Goal: Task Accomplishment & Management: Use online tool/utility

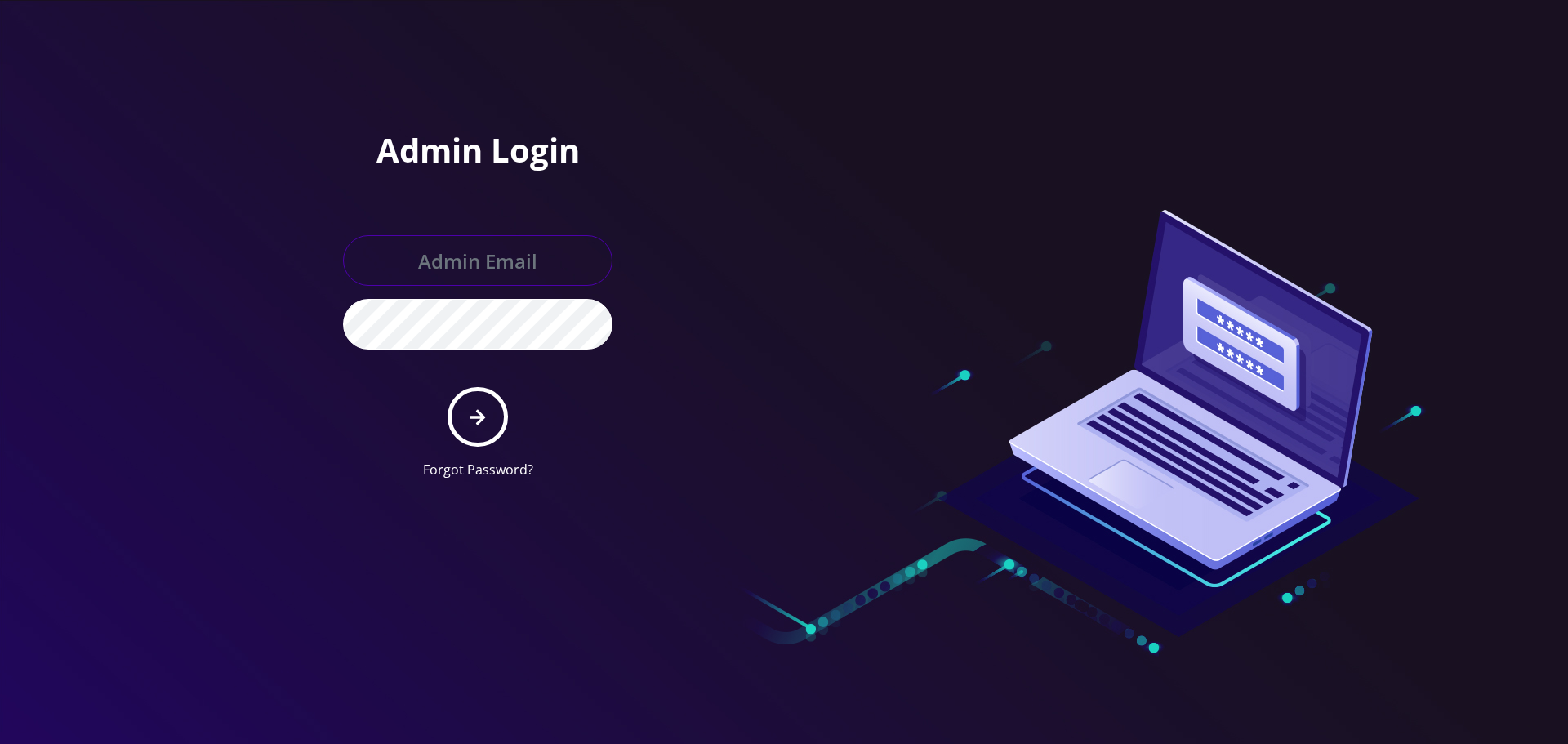
type input "Info@shluchimassist.com"
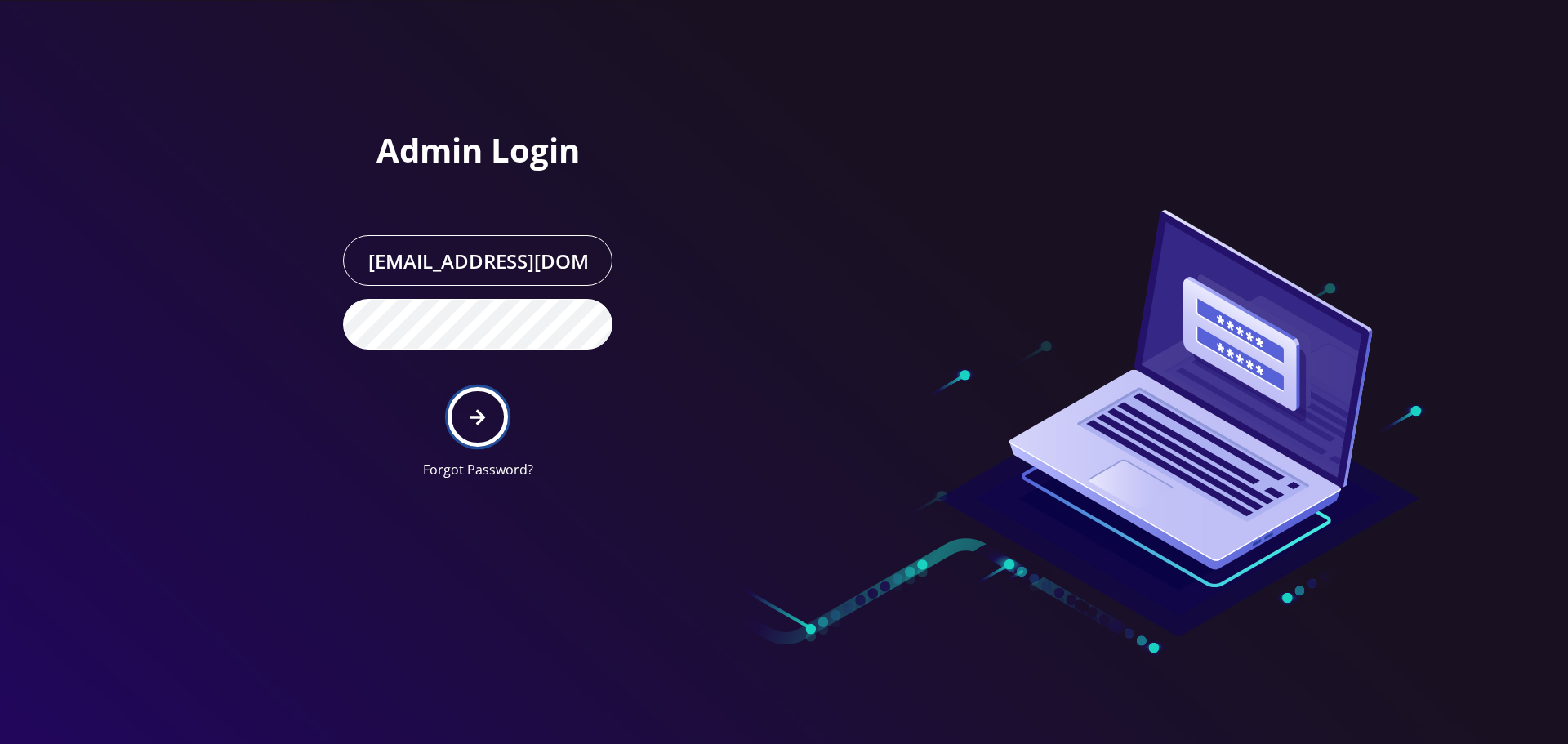
click at [490, 416] on button "submit" at bounding box center [478, 417] width 60 height 60
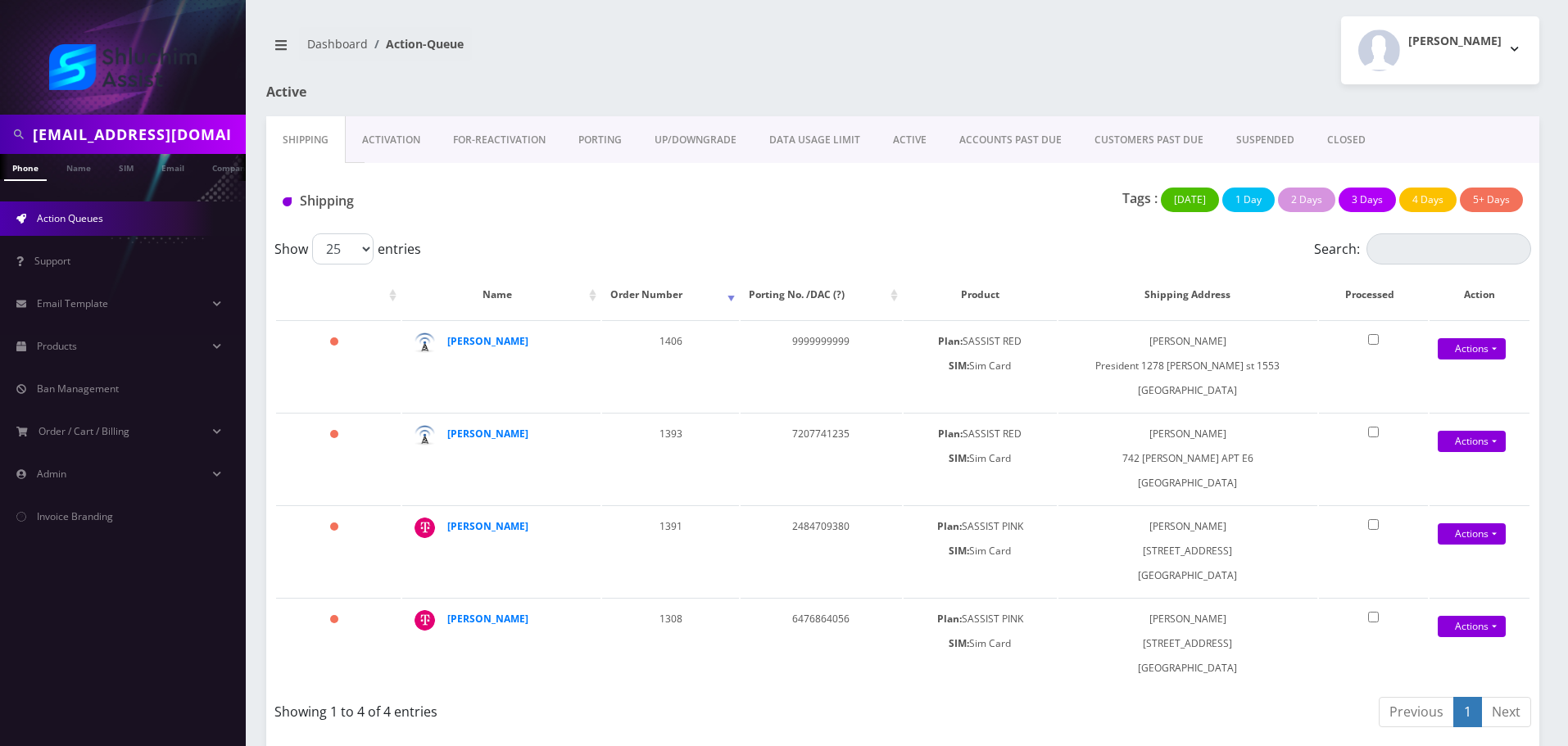
click at [156, 149] on input "menachemjake@gmail.com" at bounding box center [137, 134] width 209 height 31
click at [155, 149] on input "menachemjake@gmail.com" at bounding box center [137, 134] width 209 height 31
click at [155, 149] on input "text" at bounding box center [137, 134] width 209 height 31
paste input "[PHONE_NUMBER]"
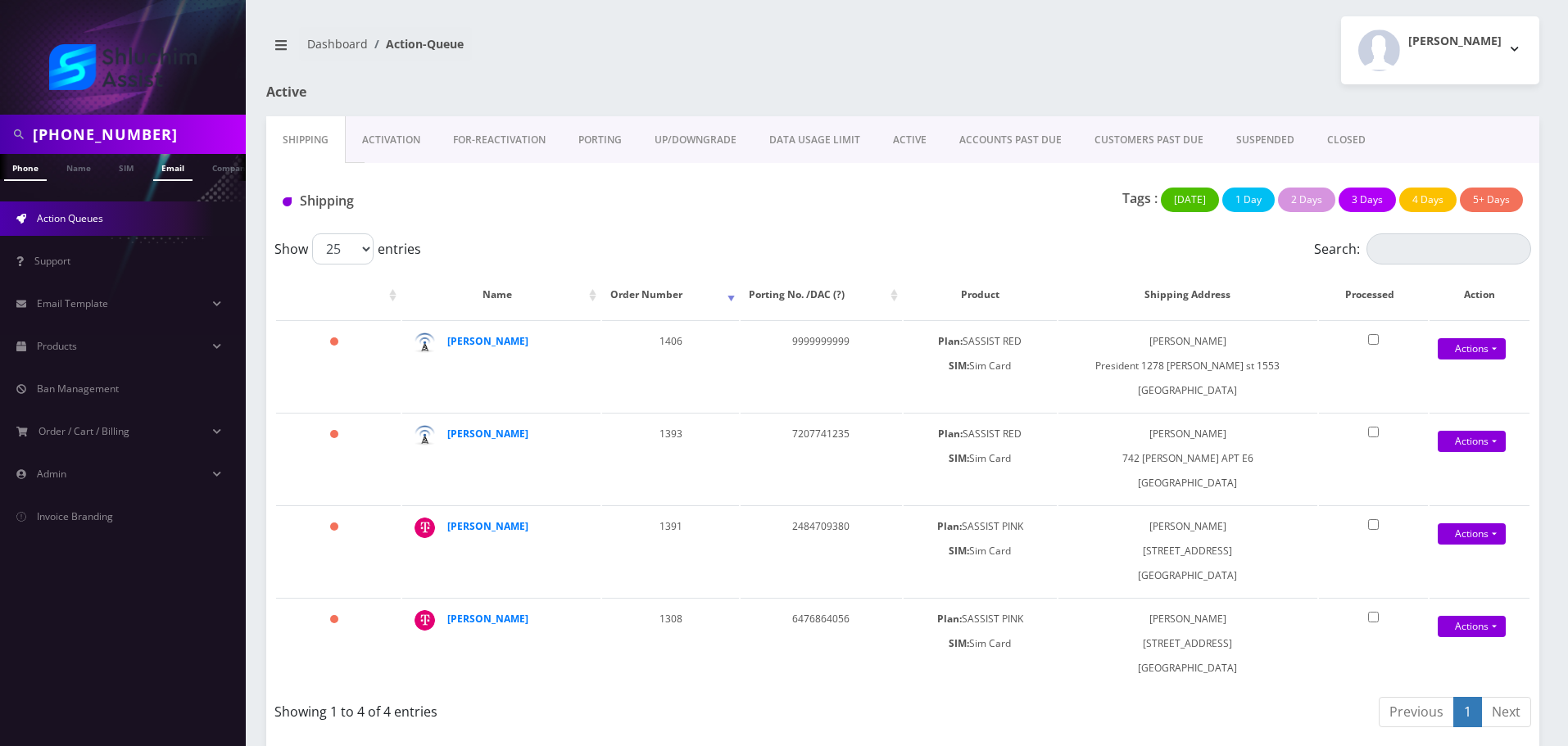
type input "[PHONE_NUMBER]"
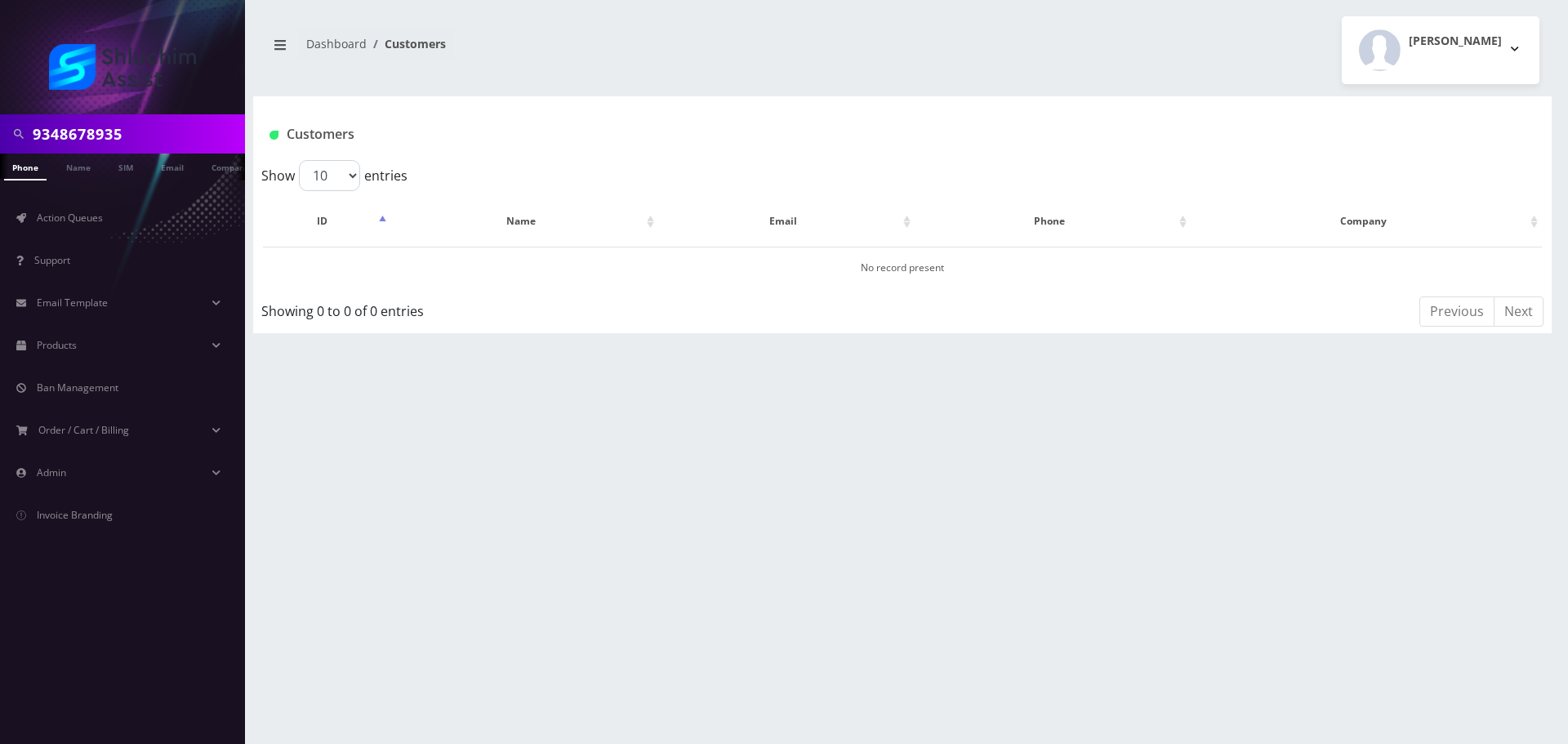
type input "9348678935"
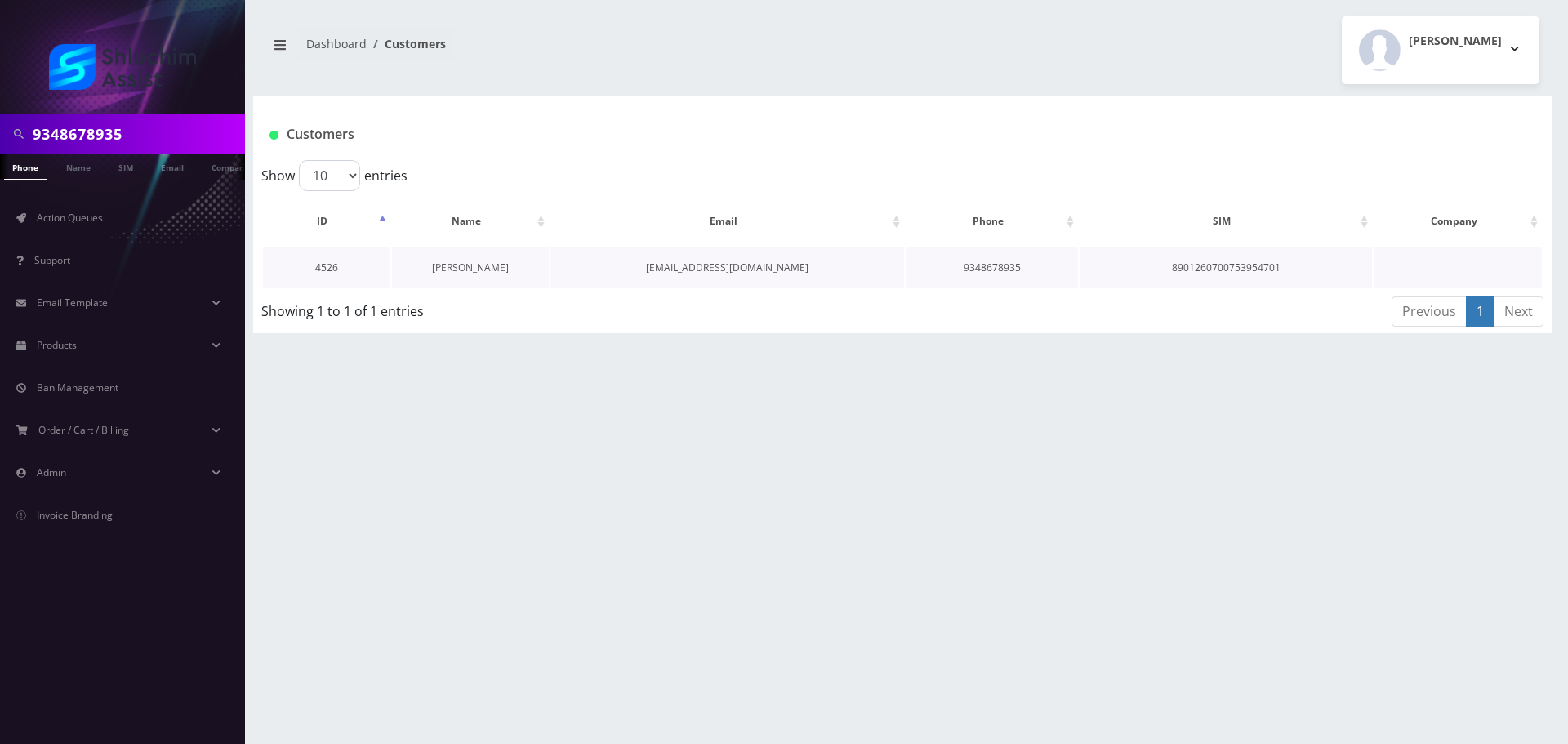
click at [463, 265] on link "Ester Wolff" at bounding box center [470, 267] width 77 height 14
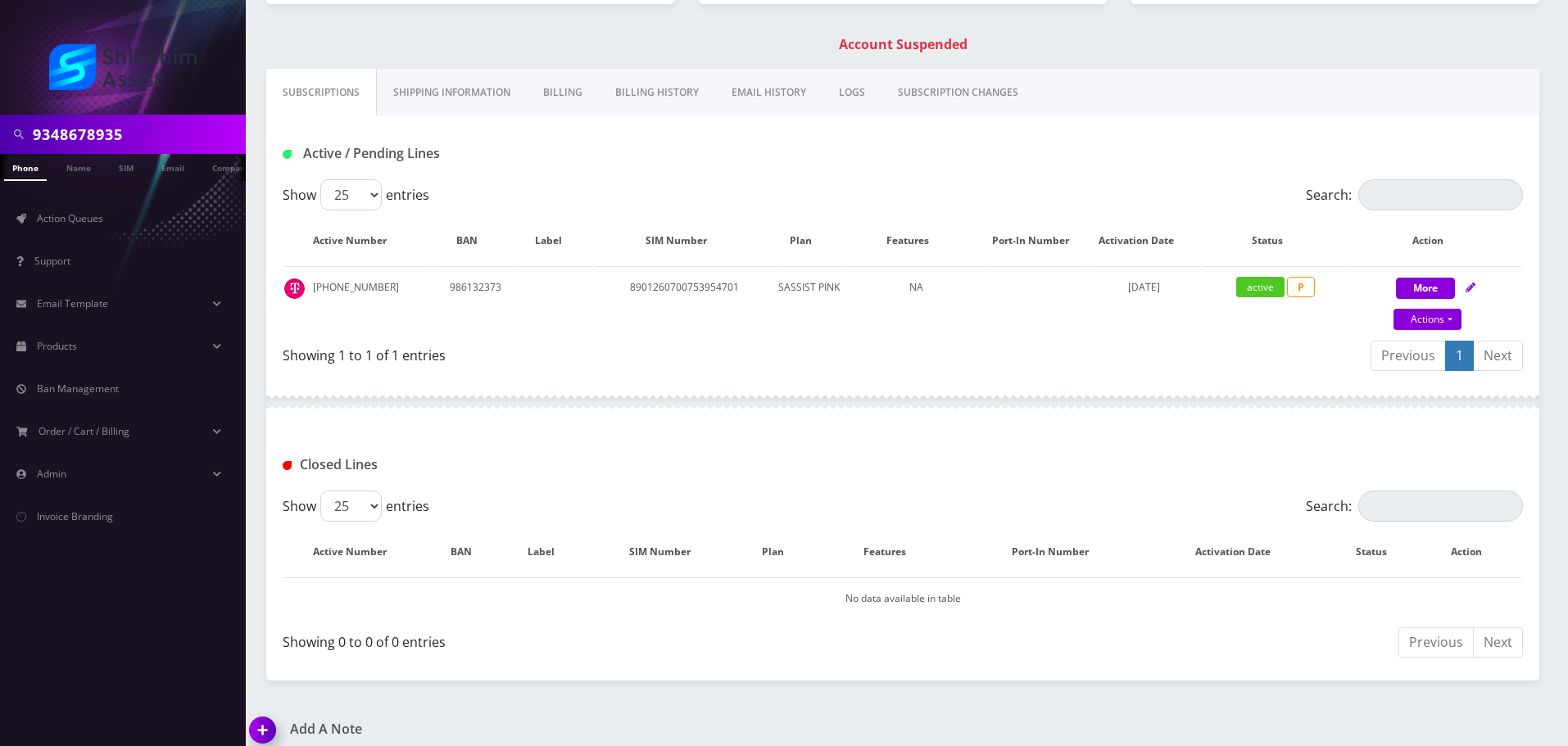
scroll to position [251, 0]
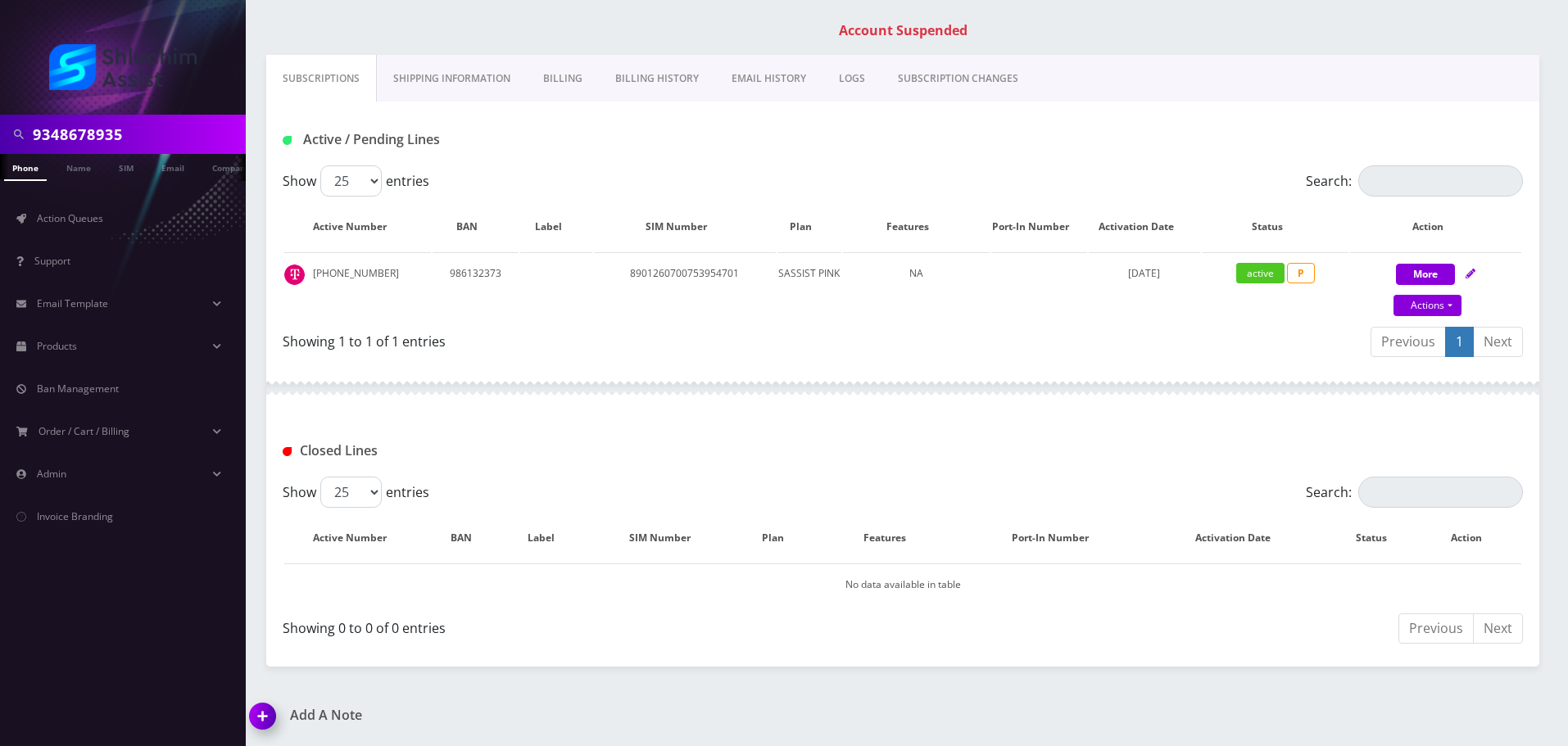
click at [623, 77] on link "Billing History" at bounding box center [656, 78] width 116 height 48
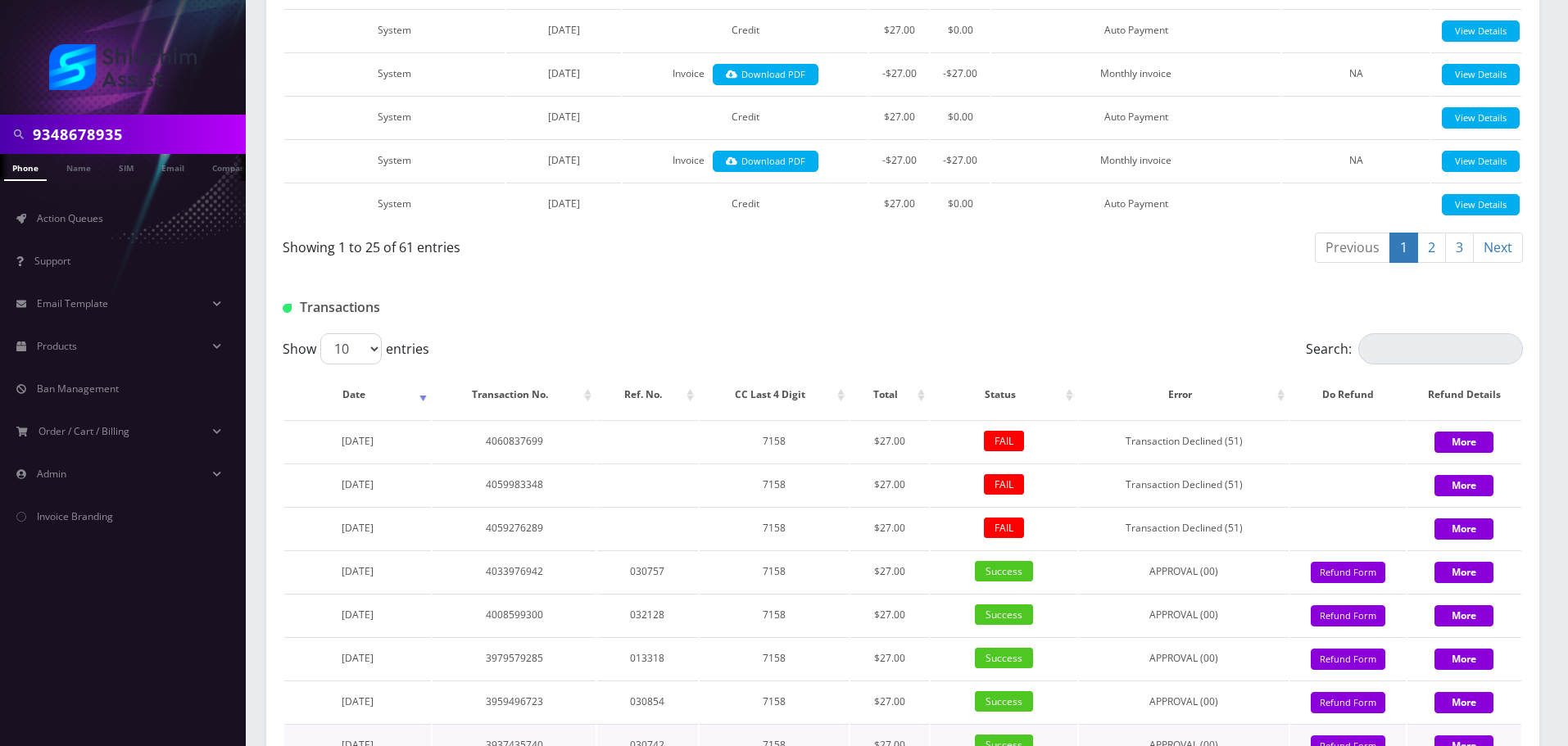
scroll to position [1610, 0]
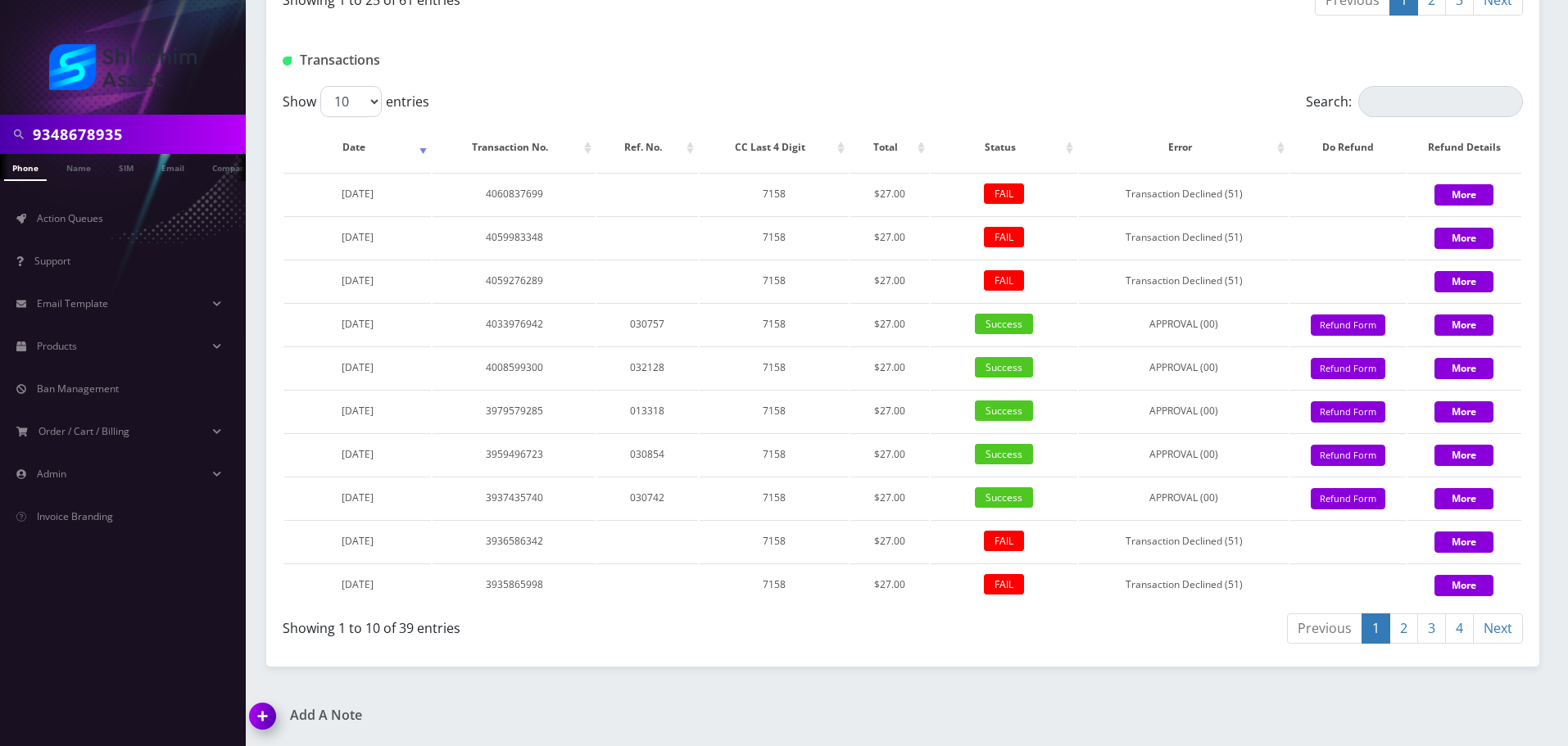
click at [157, 123] on input "9348678935" at bounding box center [137, 134] width 209 height 31
paste input "[PHONE_NUMBER]"
click at [115, 133] on input "[PHONE_NUMBER]" at bounding box center [137, 134] width 209 height 31
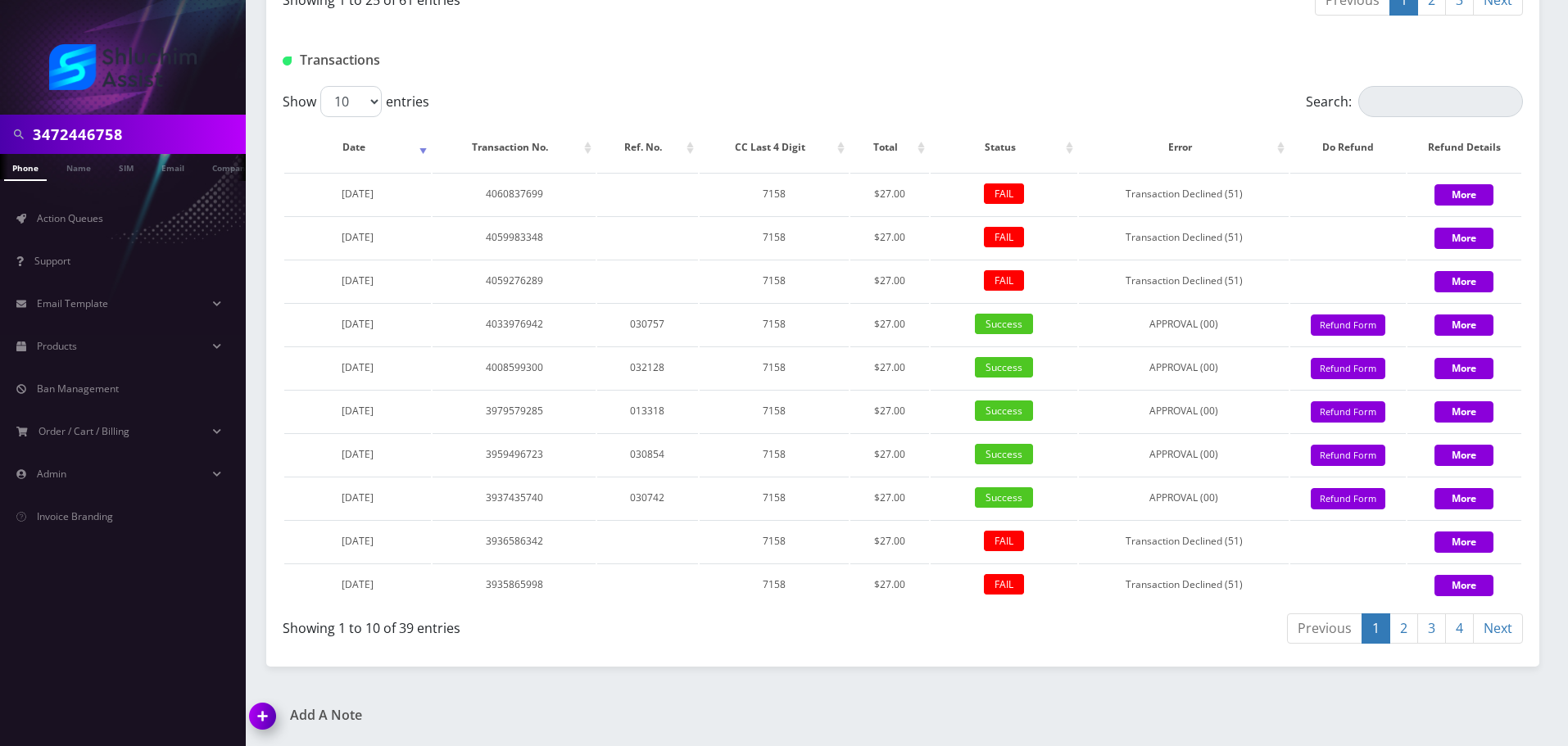
type input "3472446758"
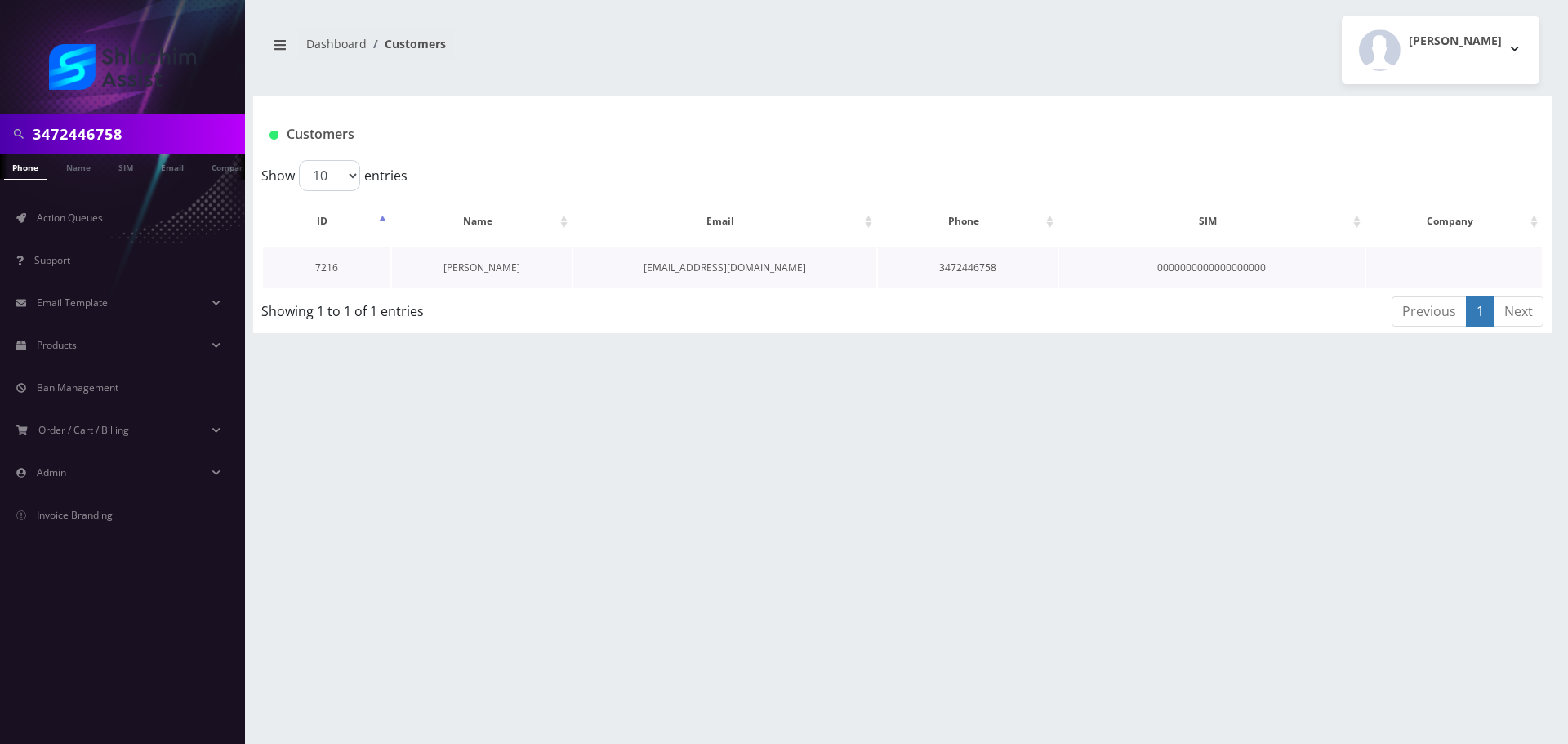
click at [456, 270] on link "[PERSON_NAME]" at bounding box center [482, 267] width 77 height 14
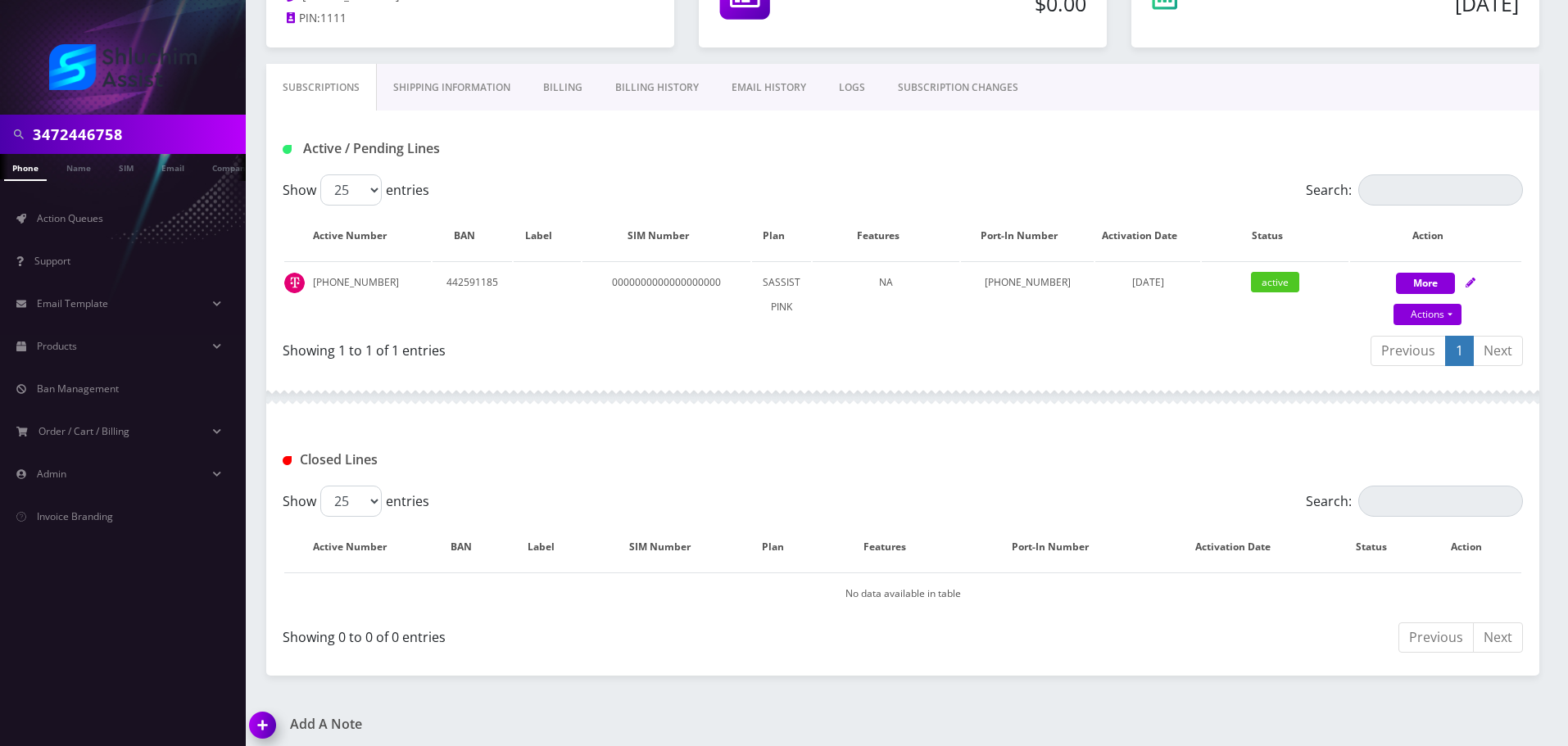
scroll to position [203, 0]
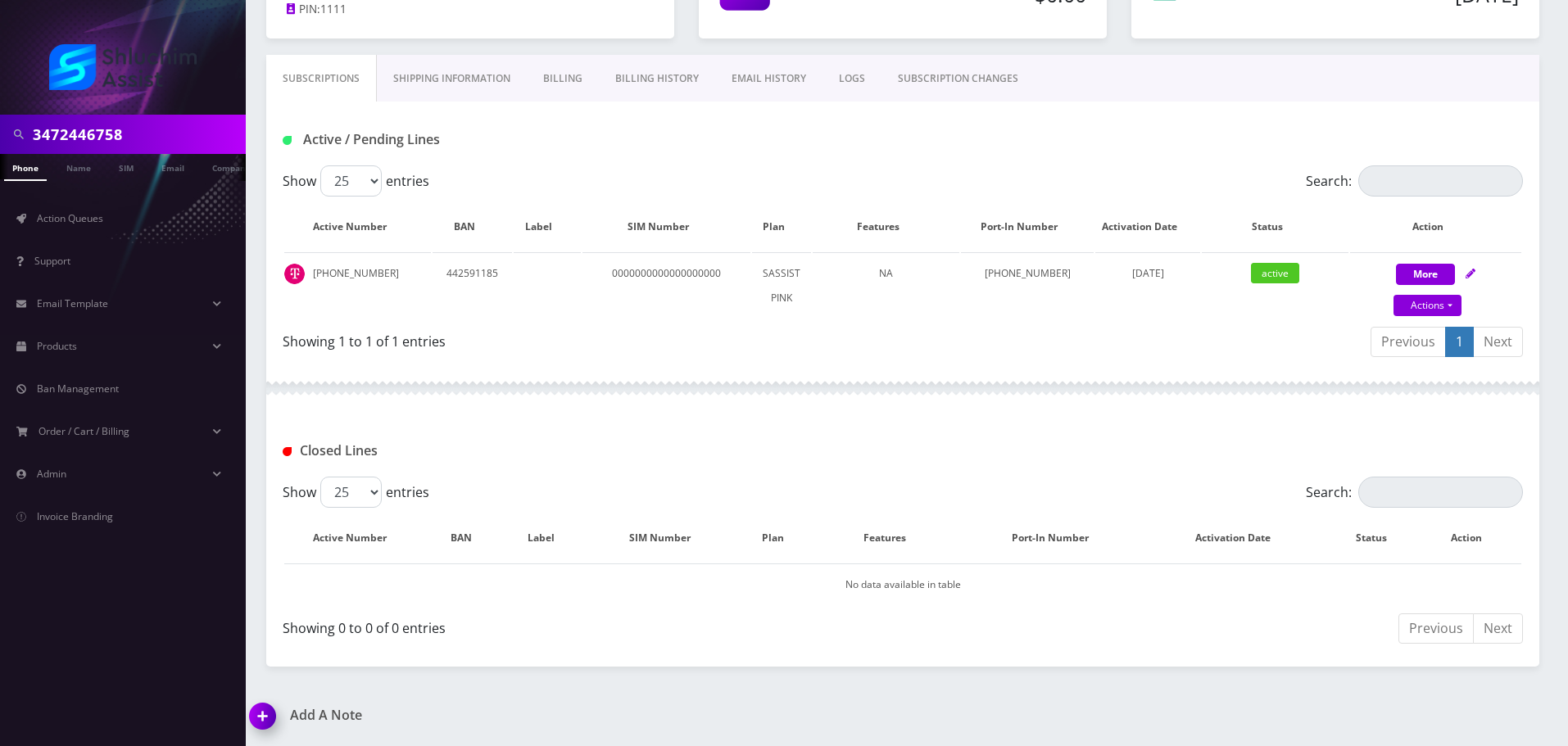
click at [654, 83] on link "Billing History" at bounding box center [656, 78] width 116 height 48
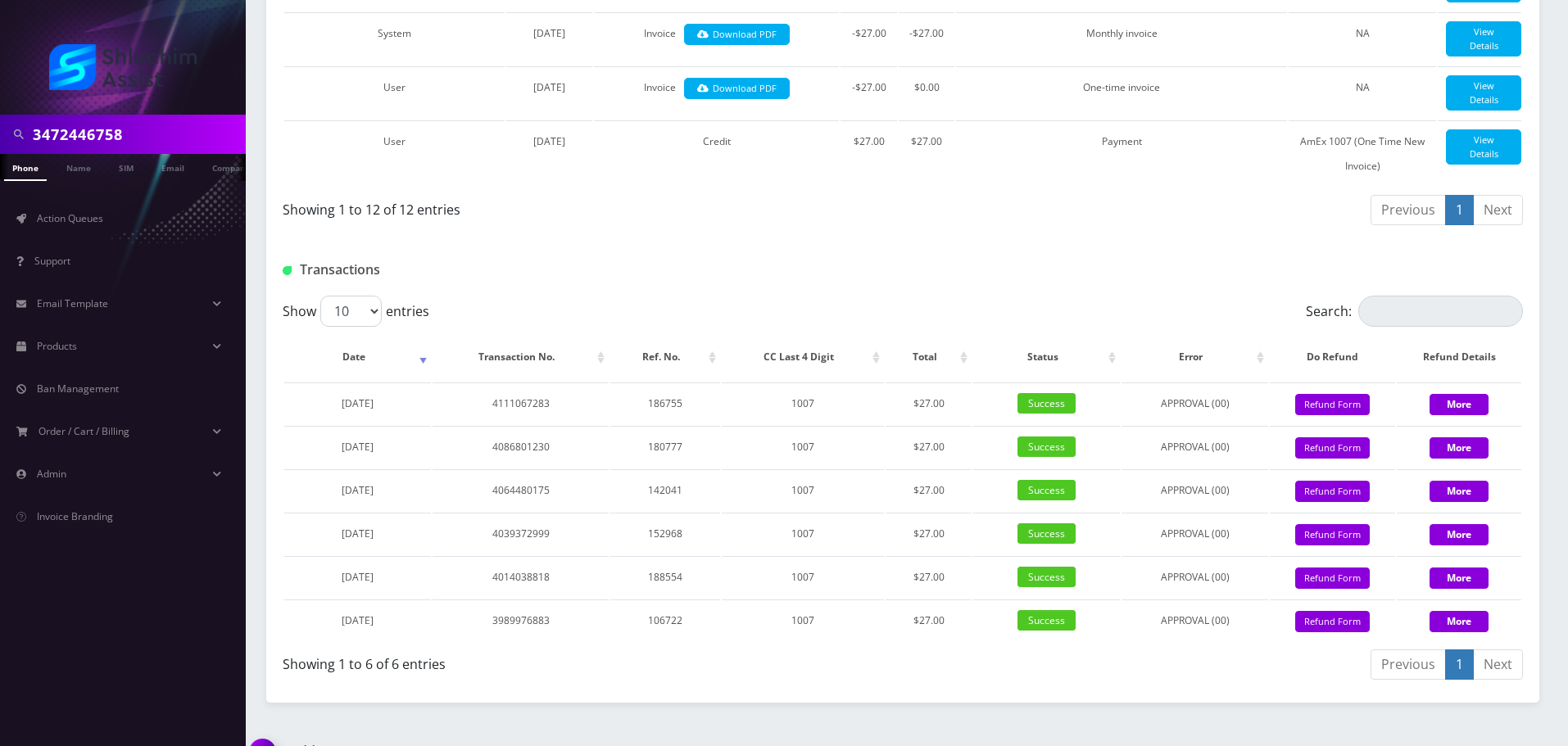
scroll to position [925, 0]
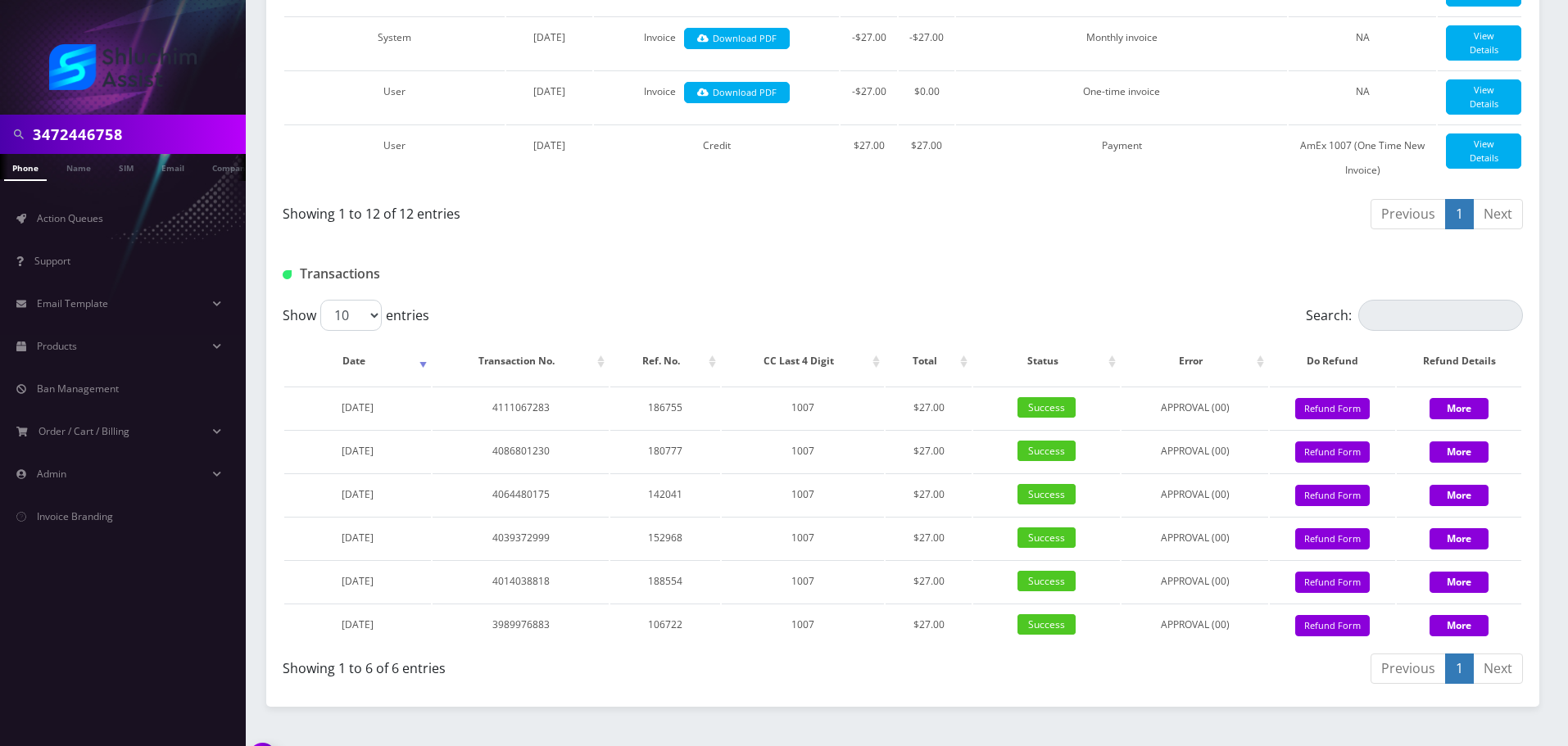
click at [188, 131] on input "3472446758" at bounding box center [137, 134] width 209 height 31
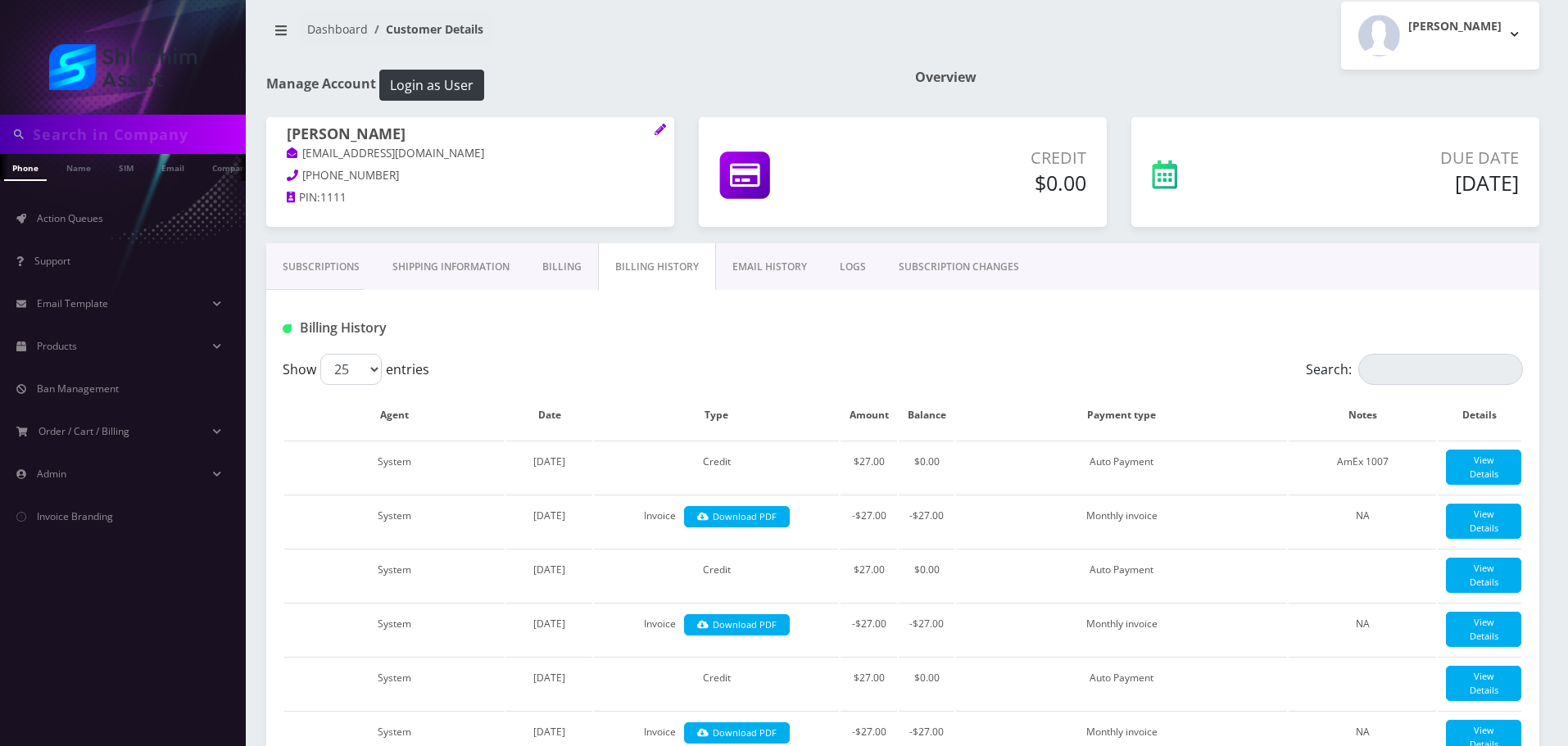
scroll to position [0, 0]
